Goal: Task Accomplishment & Management: Manage account settings

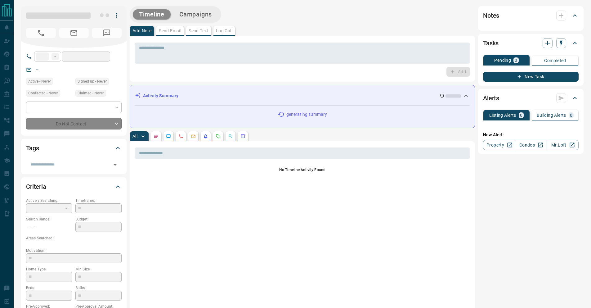
type input "**"
type input "**********"
type input "*"
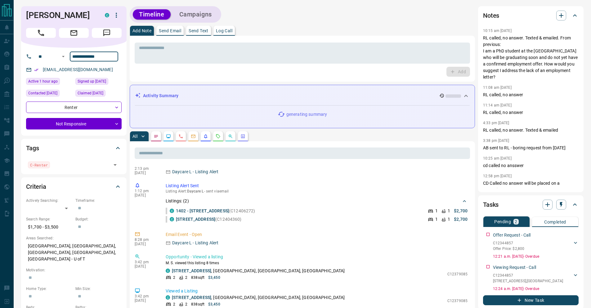
drag, startPoint x: 108, startPoint y: 57, endPoint x: 75, endPoint y: 54, distance: 33.6
click at [75, 54] on input "**********" at bounding box center [94, 56] width 48 height 10
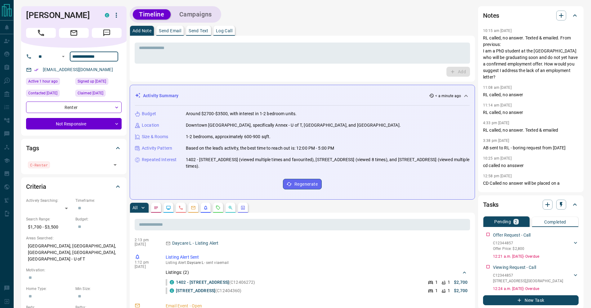
click at [207, 15] on button "Campaigns" at bounding box center [195, 14] width 45 height 10
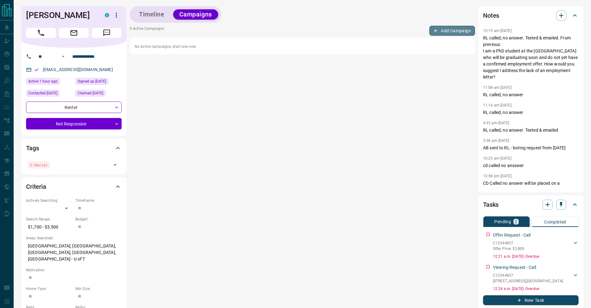
click at [441, 32] on button "Add Campaign" at bounding box center [452, 31] width 46 height 10
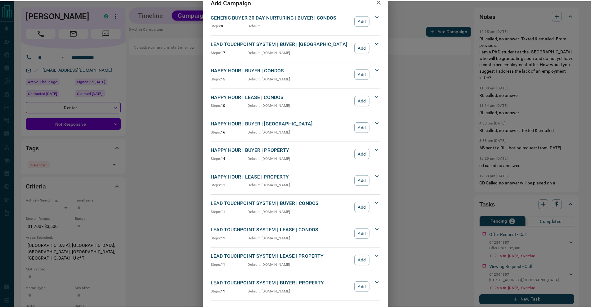
scroll to position [31, 0]
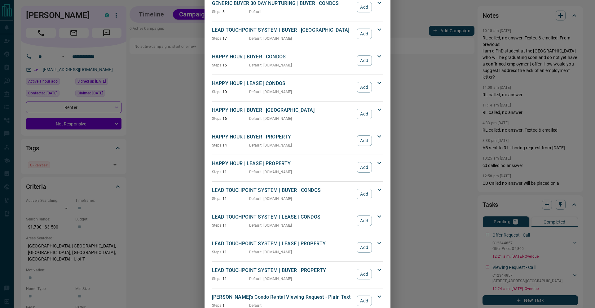
click at [358, 221] on button "Add" at bounding box center [364, 220] width 15 height 11
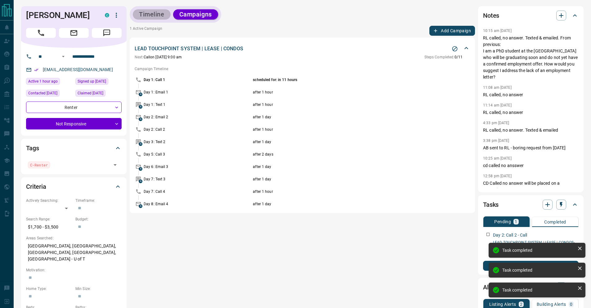
click at [150, 16] on button "Timeline" at bounding box center [152, 14] width 38 height 10
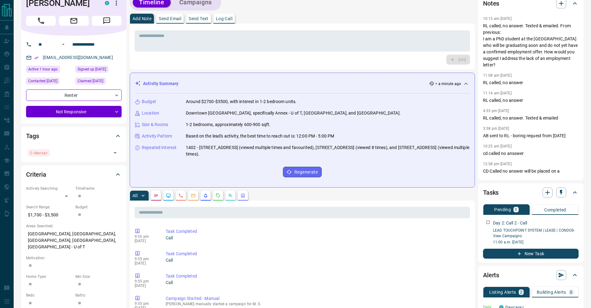
scroll to position [5, 0]
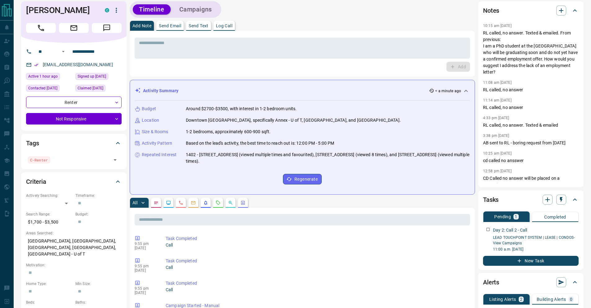
click at [183, 13] on button "Campaigns" at bounding box center [195, 9] width 45 height 10
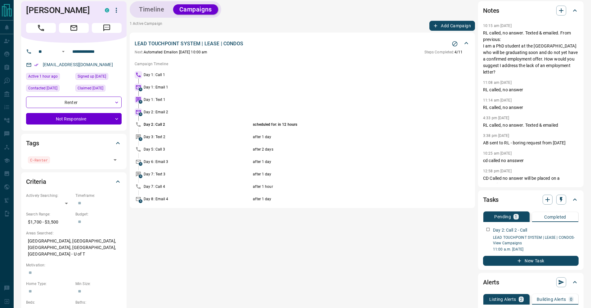
click at [152, 13] on button "Timeline" at bounding box center [152, 9] width 38 height 10
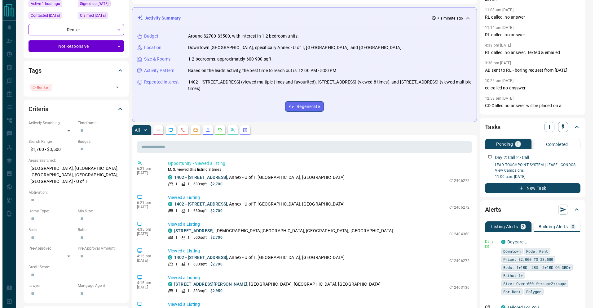
scroll to position [0, 0]
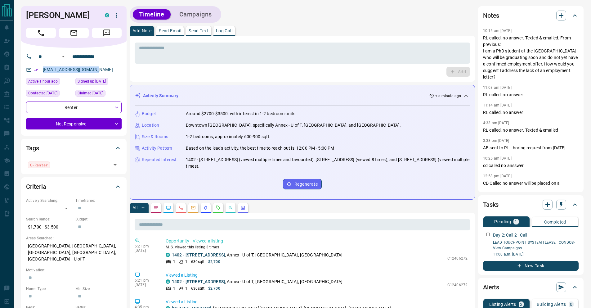
drag, startPoint x: 104, startPoint y: 68, endPoint x: 39, endPoint y: 68, distance: 65.4
click at [39, 68] on div "[EMAIL_ADDRESS][DOMAIN_NAME]" at bounding box center [74, 69] width 96 height 10
copy link "[EMAIL_ADDRESS][DOMAIN_NAME]"
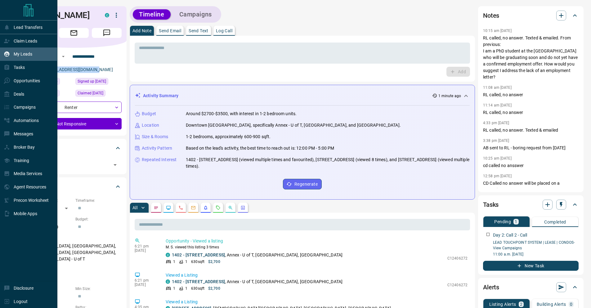
click at [23, 57] on div "My Leads" at bounding box center [18, 54] width 29 height 10
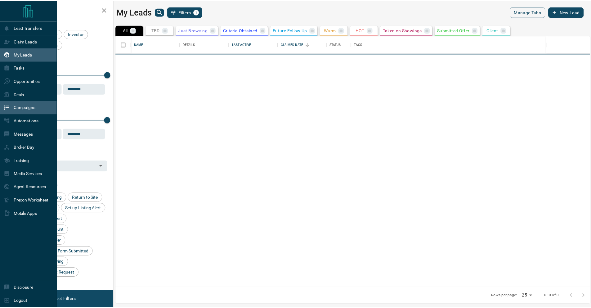
scroll to position [247, 473]
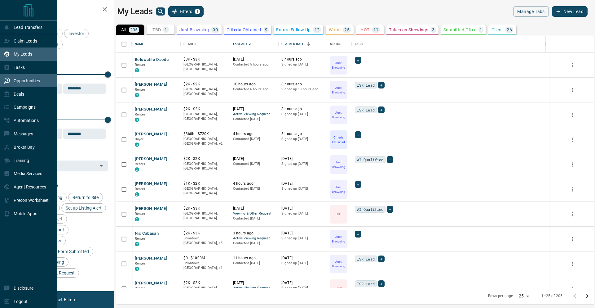
click at [31, 82] on p "Opportunities" at bounding box center [27, 80] width 26 height 5
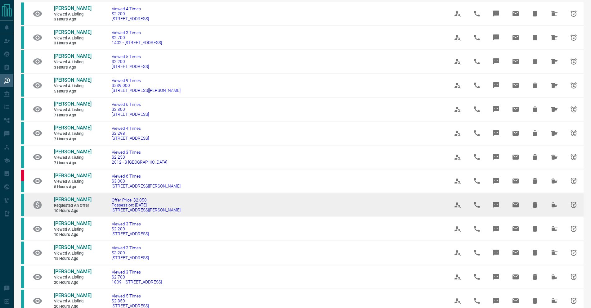
scroll to position [44, 0]
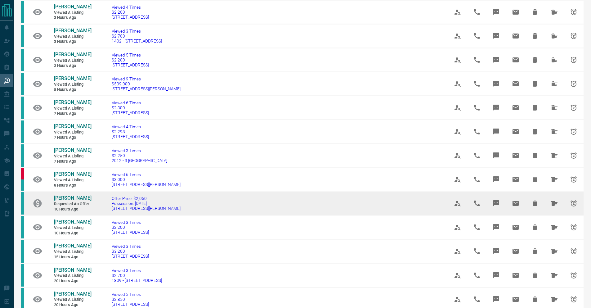
click at [98, 201] on tr "[PERSON_NAME] Requested an Offer 10 hours ago Offer Price: $2,050 Possession: […" at bounding box center [302, 203] width 562 height 24
click at [138, 206] on span "[STREET_ADDRESS][PERSON_NAME]" at bounding box center [146, 208] width 69 height 5
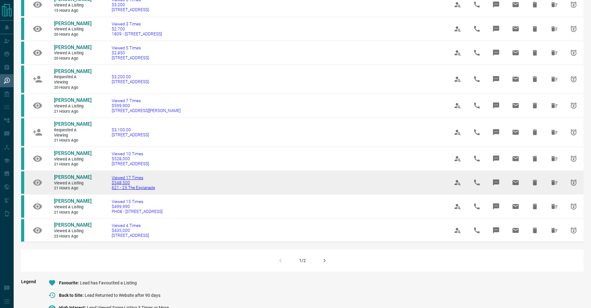
scroll to position [295, 0]
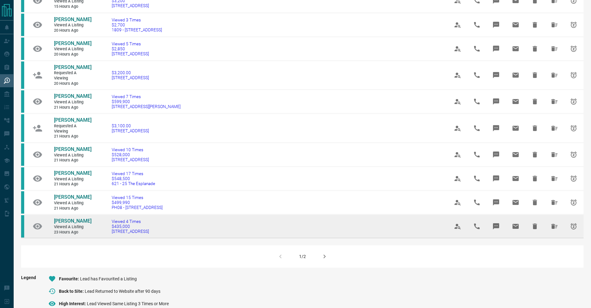
click at [99, 238] on tr "[PERSON_NAME] Viewed a Listing 23 hours ago Viewed 4 Times $435,000 [STREET_ADD…" at bounding box center [302, 226] width 562 height 24
click at [79, 224] on span "[PERSON_NAME]" at bounding box center [73, 221] width 38 height 6
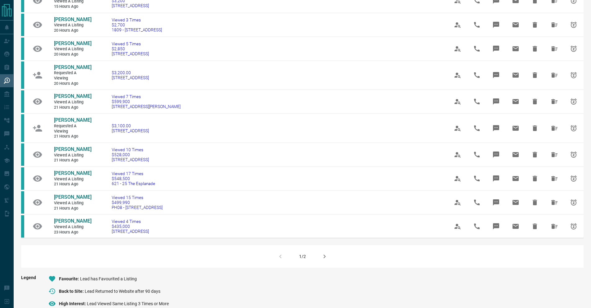
click at [321, 260] on icon "button" at bounding box center [324, 255] width 7 height 7
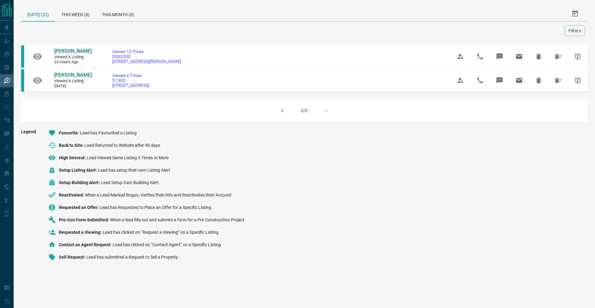
click at [277, 118] on button "button" at bounding box center [282, 110] width 15 height 15
